Goal: Use online tool/utility: Utilize a website feature to perform a specific function

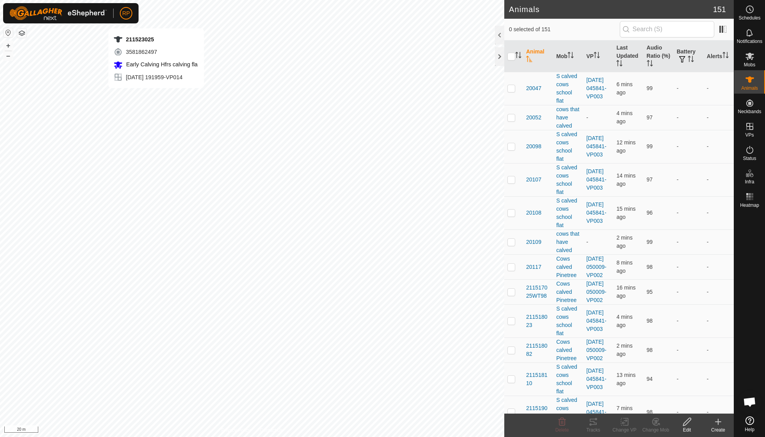
checkbox input "true"
click at [367, 312] on icon at bounding box center [626, 421] width 4 height 7
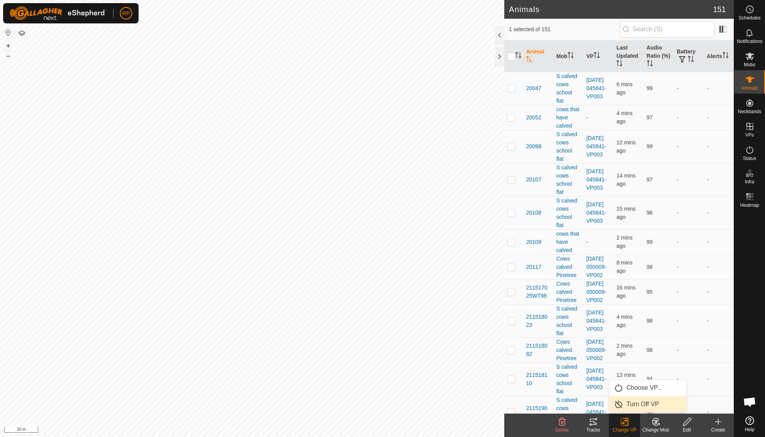
click at [367, 312] on link "Turn Off VP" at bounding box center [647, 405] width 77 height 16
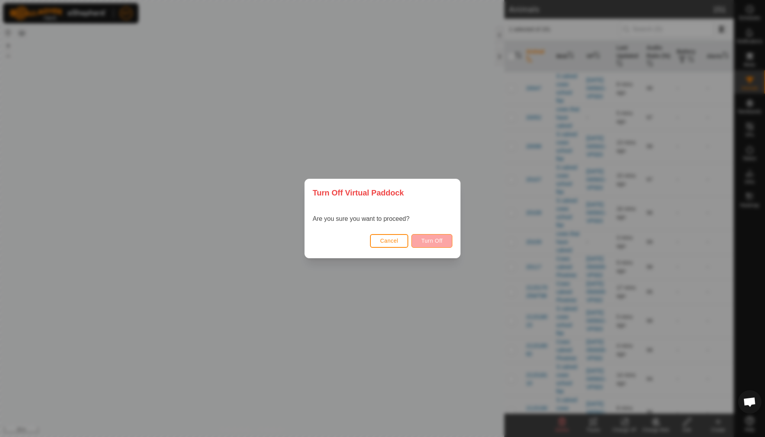
click at [367, 244] on button "Turn Off" at bounding box center [431, 241] width 41 height 14
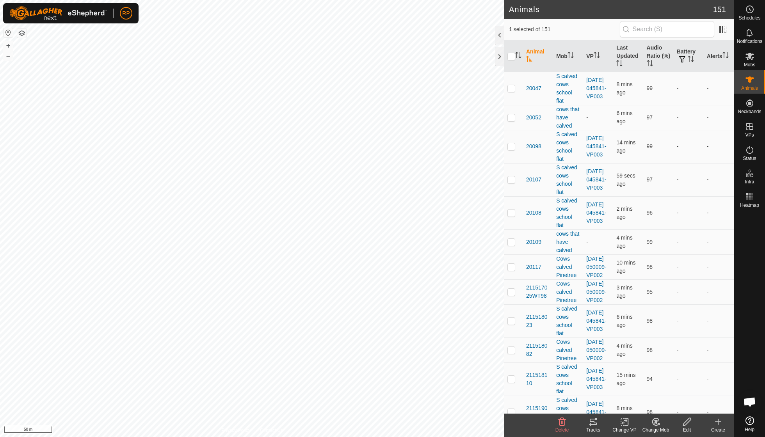
click at [367, 312] on change-mob-svg-icon at bounding box center [655, 421] width 31 height 9
click at [367, 312] on link "Choose Mob..." at bounding box center [678, 388] width 77 height 16
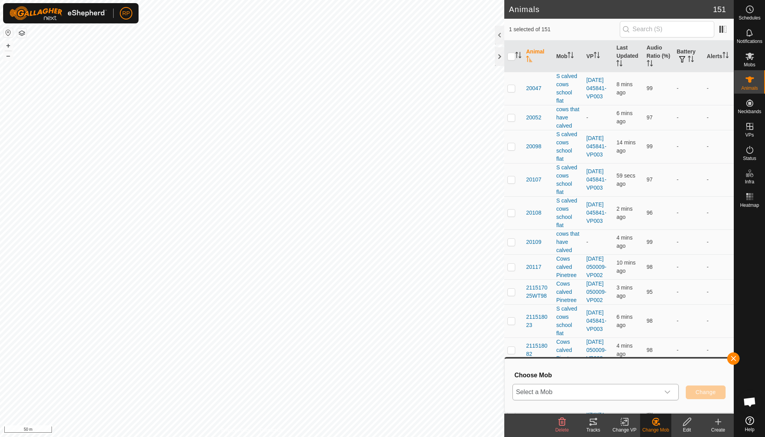
click at [367, 312] on icon "dropdown trigger" at bounding box center [667, 392] width 6 height 6
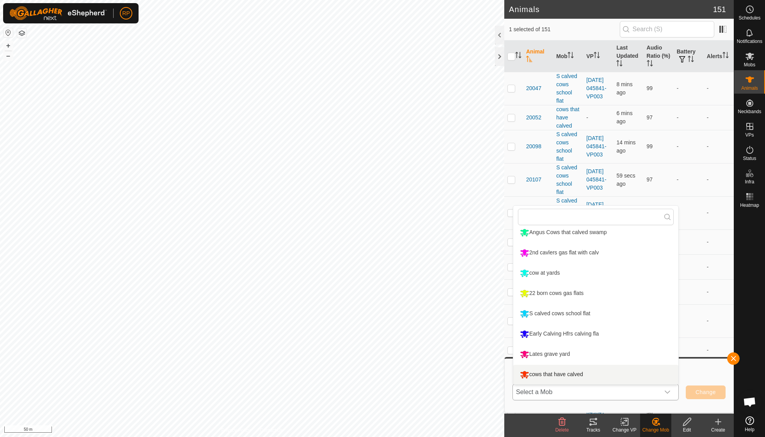
scroll to position [66, 0]
click at [367, 312] on li "cows that have calved" at bounding box center [595, 375] width 165 height 20
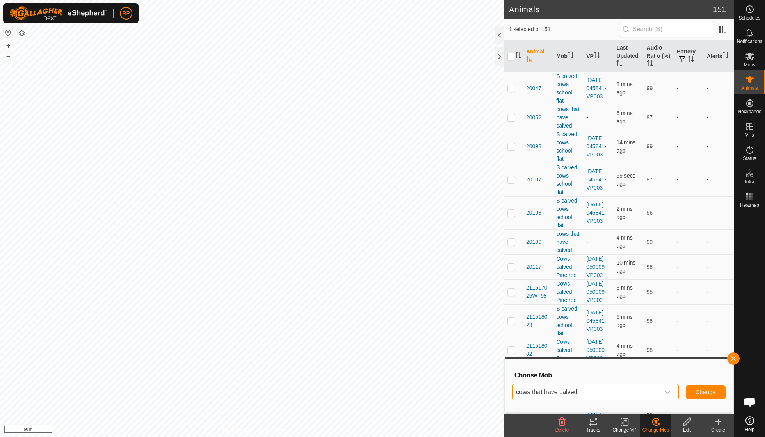
click at [367, 312] on button "Change" at bounding box center [706, 393] width 40 height 14
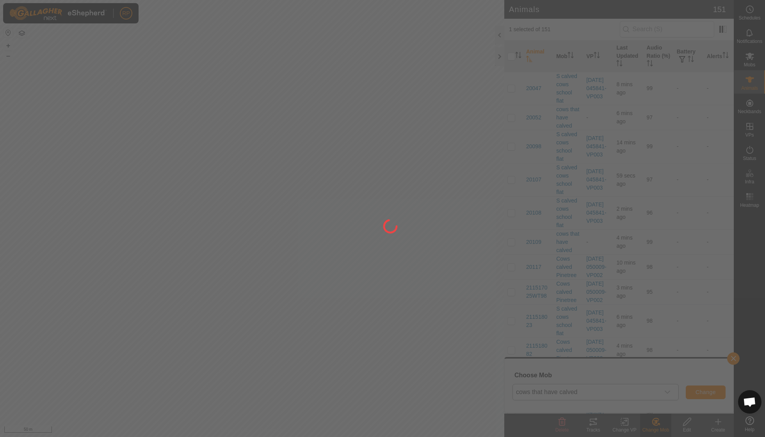
checkbox input "false"
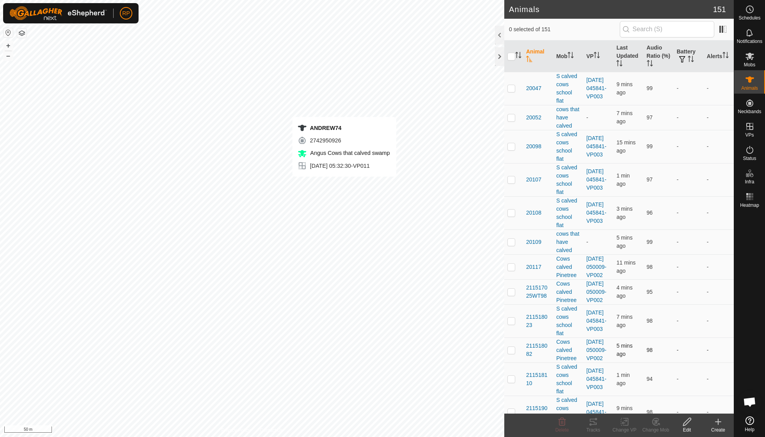
checkbox input "true"
click at [367, 312] on icon at bounding box center [593, 421] width 9 height 9
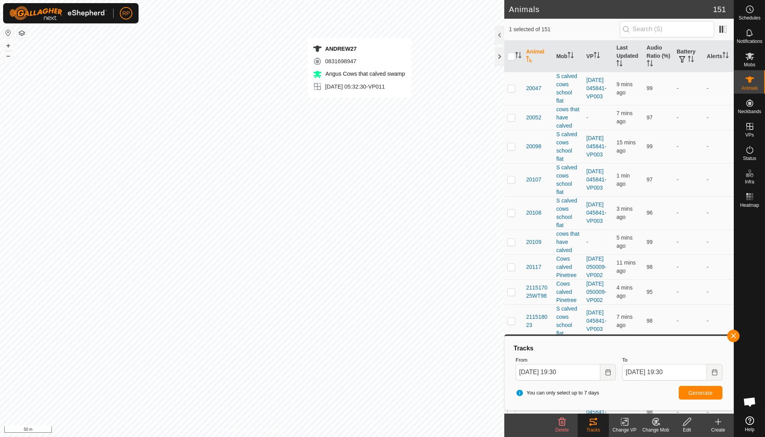
checkbox input "true"
checkbox input "false"
click at [367, 312] on span "Generate" at bounding box center [700, 393] width 24 height 6
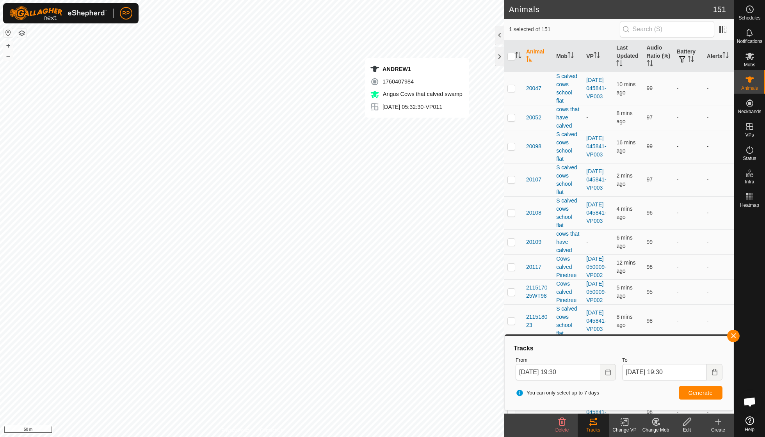
checkbox input "true"
checkbox input "false"
click at [367, 312] on span "Generate" at bounding box center [700, 393] width 24 height 6
